Goal: Task Accomplishment & Management: Manage account settings

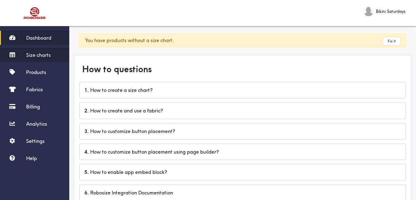
click at [41, 57] on span "Size charts" at bounding box center [38, 55] width 25 height 6
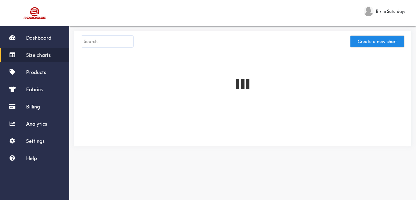
click at [111, 43] on input "text" at bounding box center [107, 42] width 52 height 12
paste input "Rumer Dress"
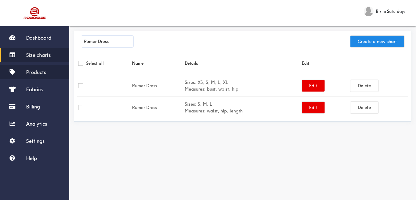
type input "Rumer Dress"
click at [22, 73] on link "Products" at bounding box center [34, 72] width 69 height 14
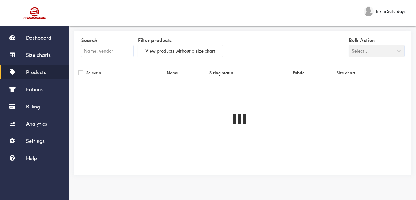
click at [102, 48] on input "text" at bounding box center [107, 51] width 52 height 12
paste input "Rumer Dress"
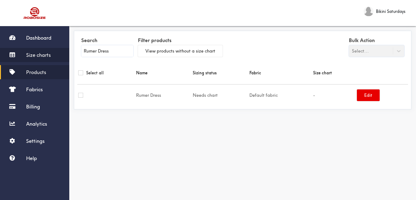
type input "Rumer Dress"
click at [44, 58] on span "Size charts" at bounding box center [38, 55] width 25 height 6
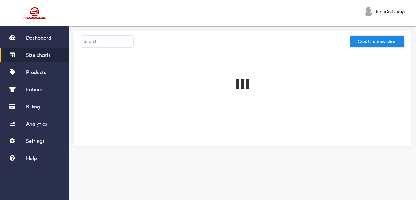
click at [105, 44] on input "text" at bounding box center [107, 42] width 52 height 12
paste input "Rumer Dress"
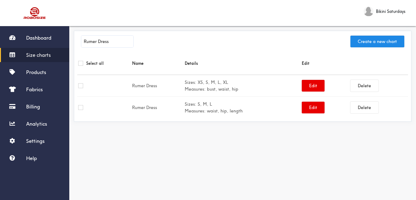
type input "Rumer Dress"
click at [34, 72] on span "Products" at bounding box center [36, 72] width 20 height 6
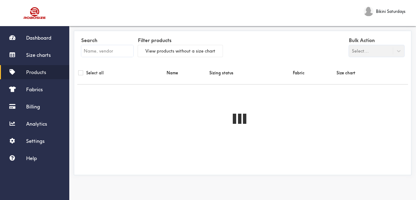
click at [117, 52] on input "text" at bounding box center [107, 51] width 52 height 12
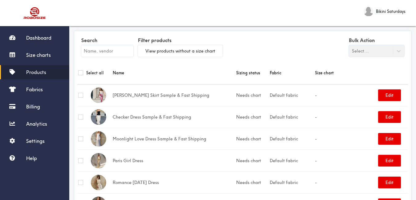
paste input "Rumer Dress"
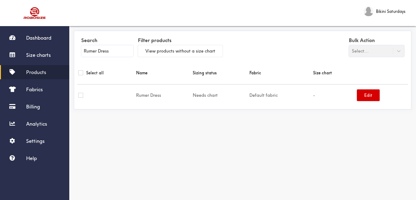
type input "Rumer Dress"
click at [370, 97] on button "Edit" at bounding box center [368, 96] width 23 height 12
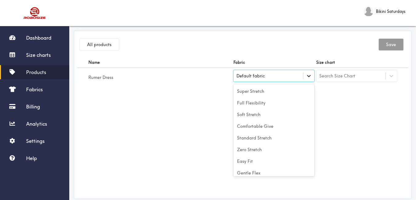
click at [307, 77] on icon at bounding box center [309, 76] width 6 height 6
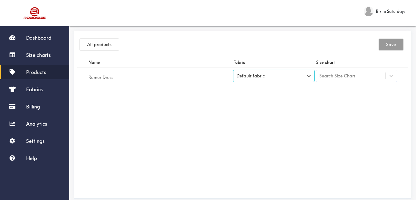
click at [282, 81] on div "Default fabric" at bounding box center [273, 76] width 81 height 12
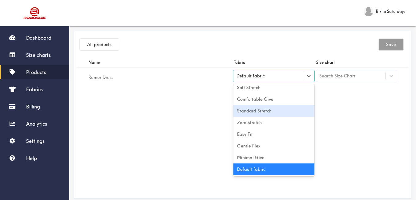
click at [266, 110] on div "Standard Stretch" at bounding box center [273, 111] width 81 height 12
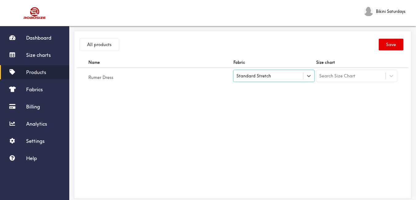
click at [320, 123] on div "Name Fabric Size chart Rumer Dress option [object Object], selected. Select is …" at bounding box center [242, 126] width 330 height 138
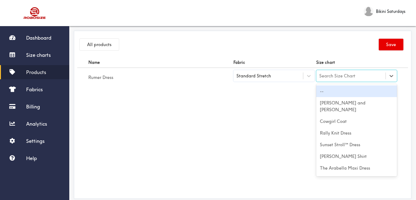
click at [344, 78] on div "Search Size Chart" at bounding box center [337, 76] width 36 height 7
paste input "Rumer Dress"
type input "Rumer Dress"
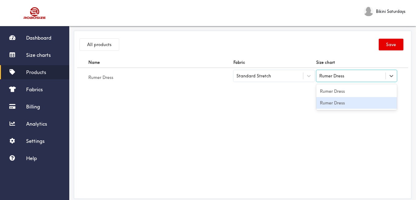
click at [338, 104] on div "Rumer Dress" at bounding box center [356, 103] width 81 height 12
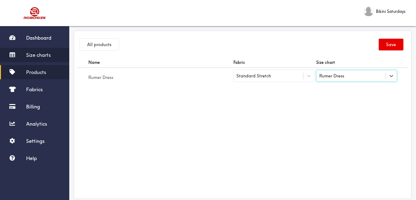
click at [48, 52] on span "Size charts" at bounding box center [38, 55] width 25 height 6
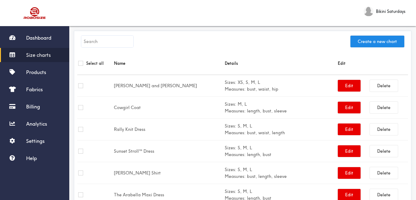
click at [111, 43] on input "text" at bounding box center [107, 42] width 52 height 12
paste input "Rumer Dress"
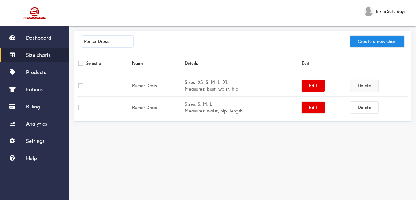
type input "Rumer Dress"
click at [373, 89] on button "Delete" at bounding box center [364, 86] width 28 height 12
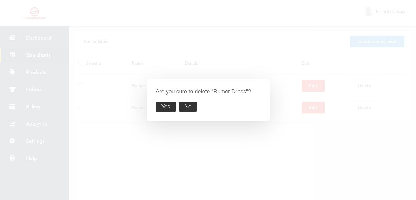
click at [168, 110] on button "Yes" at bounding box center [166, 107] width 20 height 10
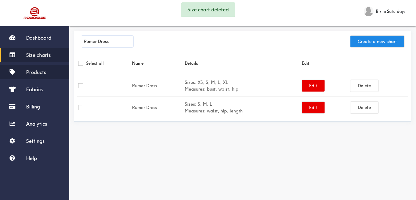
drag, startPoint x: 37, startPoint y: 73, endPoint x: 49, endPoint y: 74, distance: 12.4
click at [37, 73] on span "Products" at bounding box center [36, 72] width 20 height 6
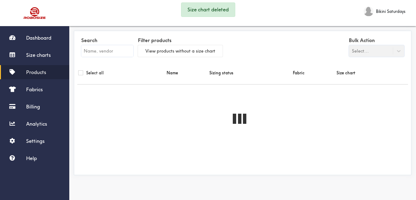
click at [120, 52] on input "text" at bounding box center [107, 51] width 52 height 12
paste input "Rumer Dress"
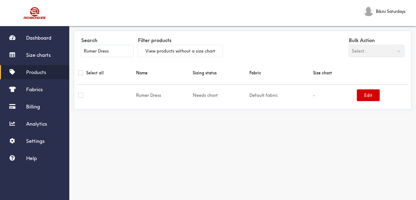
type input "Rumer Dress"
click at [367, 101] on button "Edit" at bounding box center [368, 96] width 23 height 12
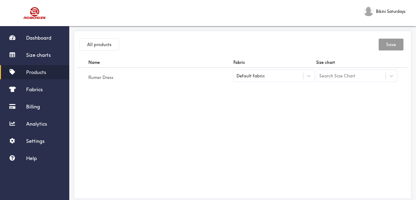
click at [285, 81] on div "Default fabric" at bounding box center [273, 76] width 81 height 12
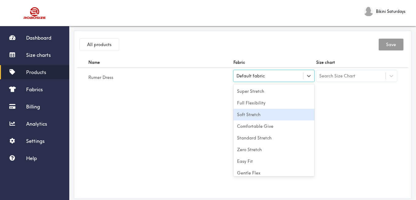
scroll to position [27, 0]
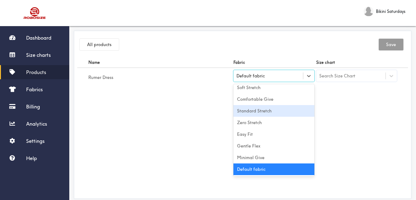
click at [264, 113] on div "Standard Stretch" at bounding box center [273, 111] width 81 height 12
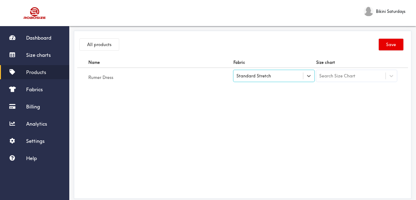
click at [353, 78] on div "Search Size Chart" at bounding box center [337, 76] width 36 height 7
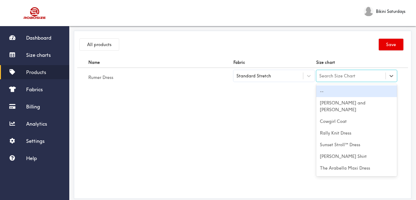
paste input "Rumer Dress"
type input "Rumer Dress"
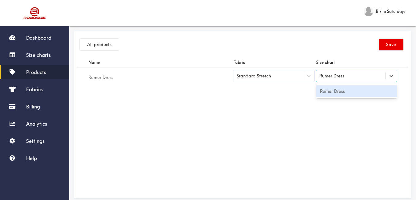
click at [353, 90] on div "Rumer Dress" at bounding box center [356, 92] width 81 height 12
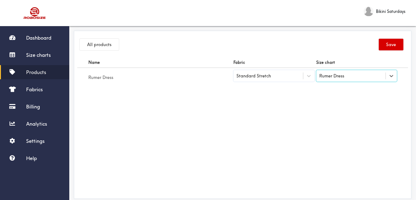
click at [391, 48] on button "Save" at bounding box center [390, 45] width 25 height 12
